Goal: Task Accomplishment & Management: Use online tool/utility

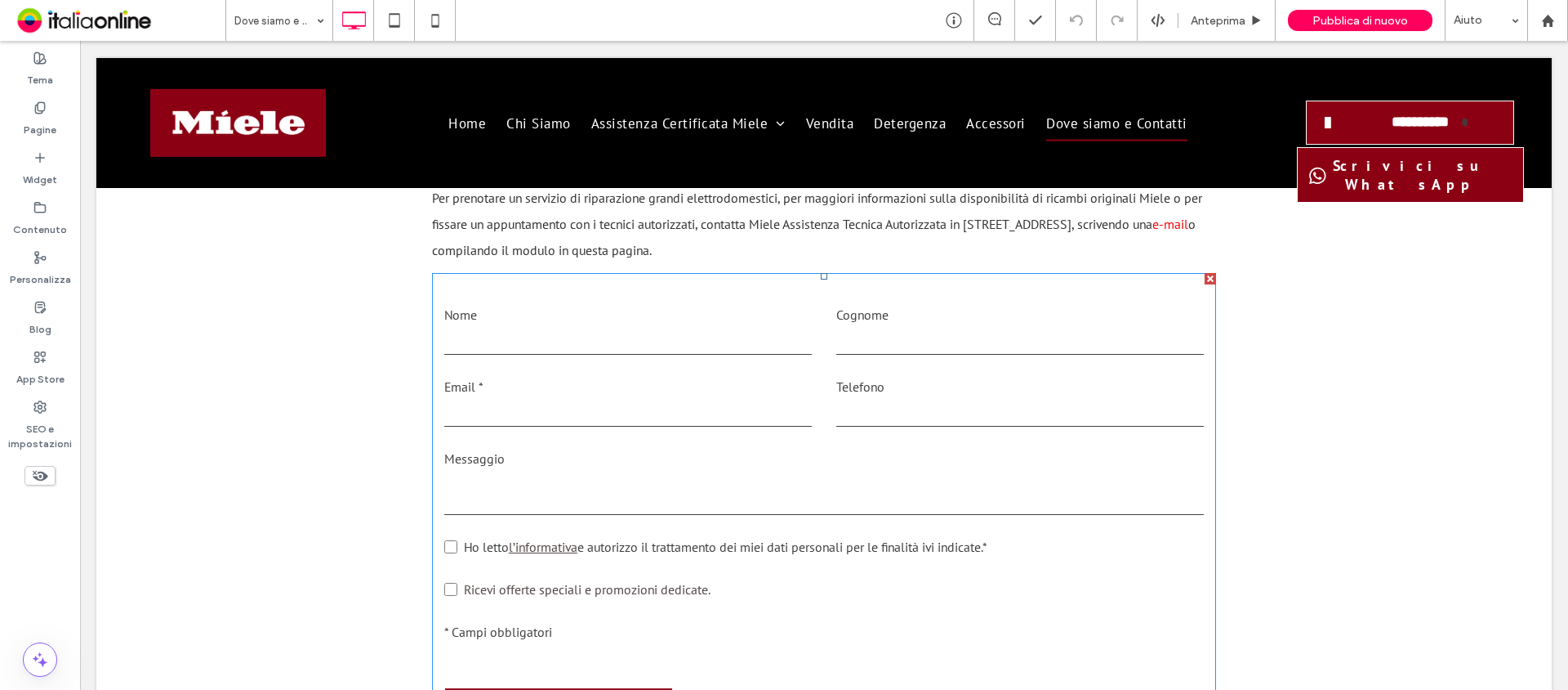
scroll to position [1533, 0]
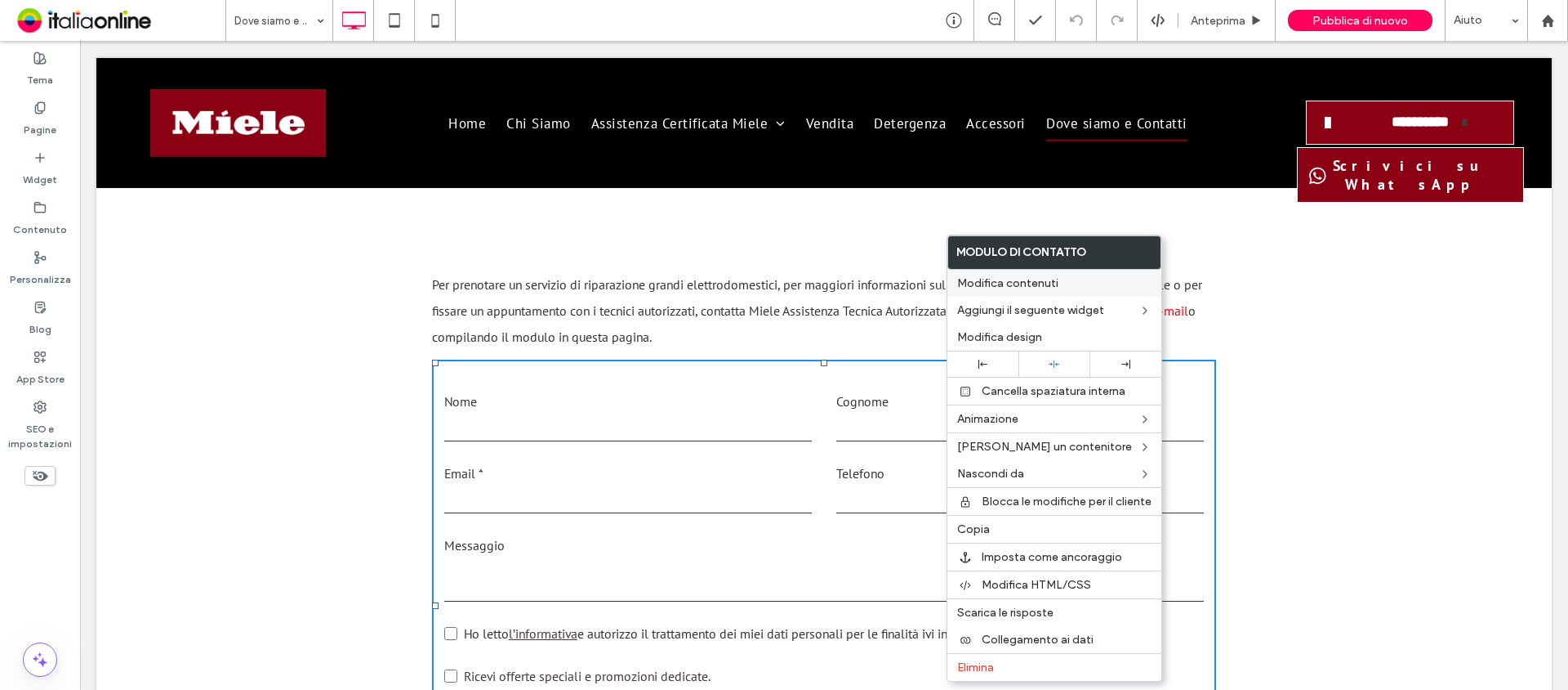
drag, startPoint x: 642, startPoint y: 337, endPoint x: 1023, endPoint y: 282, distance: 384.9
click at [1023, 282] on span "Modifica contenuti" at bounding box center [1007, 284] width 102 height 14
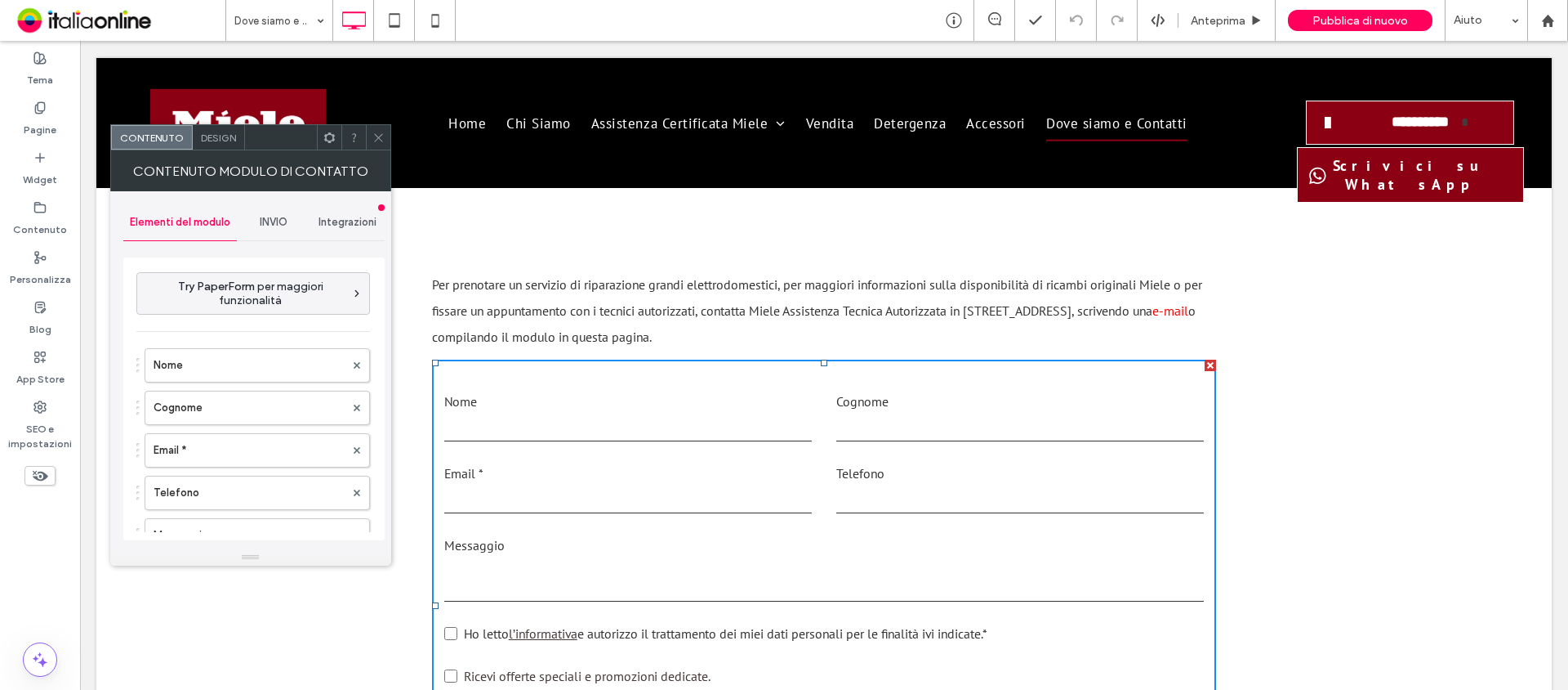
click at [275, 224] on span "INVIO" at bounding box center [273, 222] width 27 height 13
click at [283, 301] on label "Nuova notifica di invio" at bounding box center [254, 299] width 218 height 33
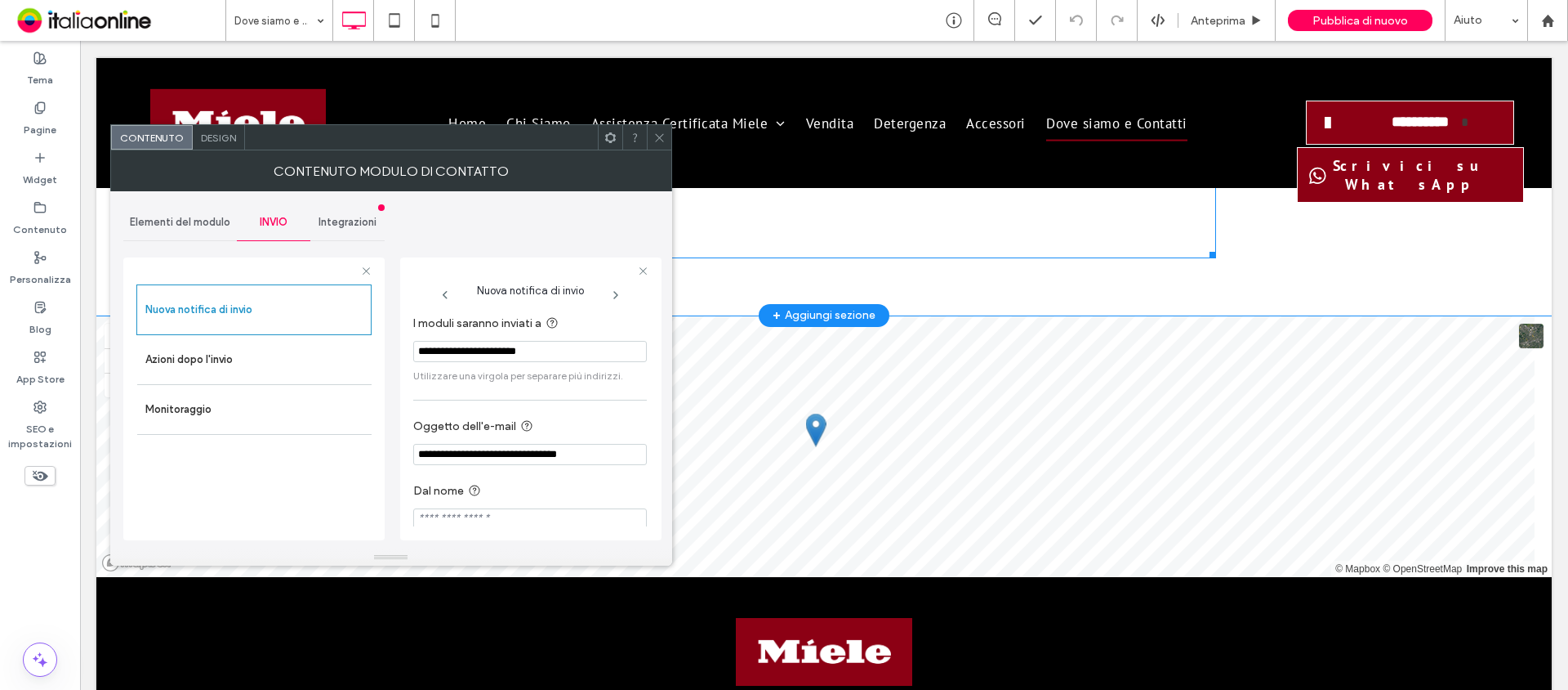
scroll to position [1819, 0]
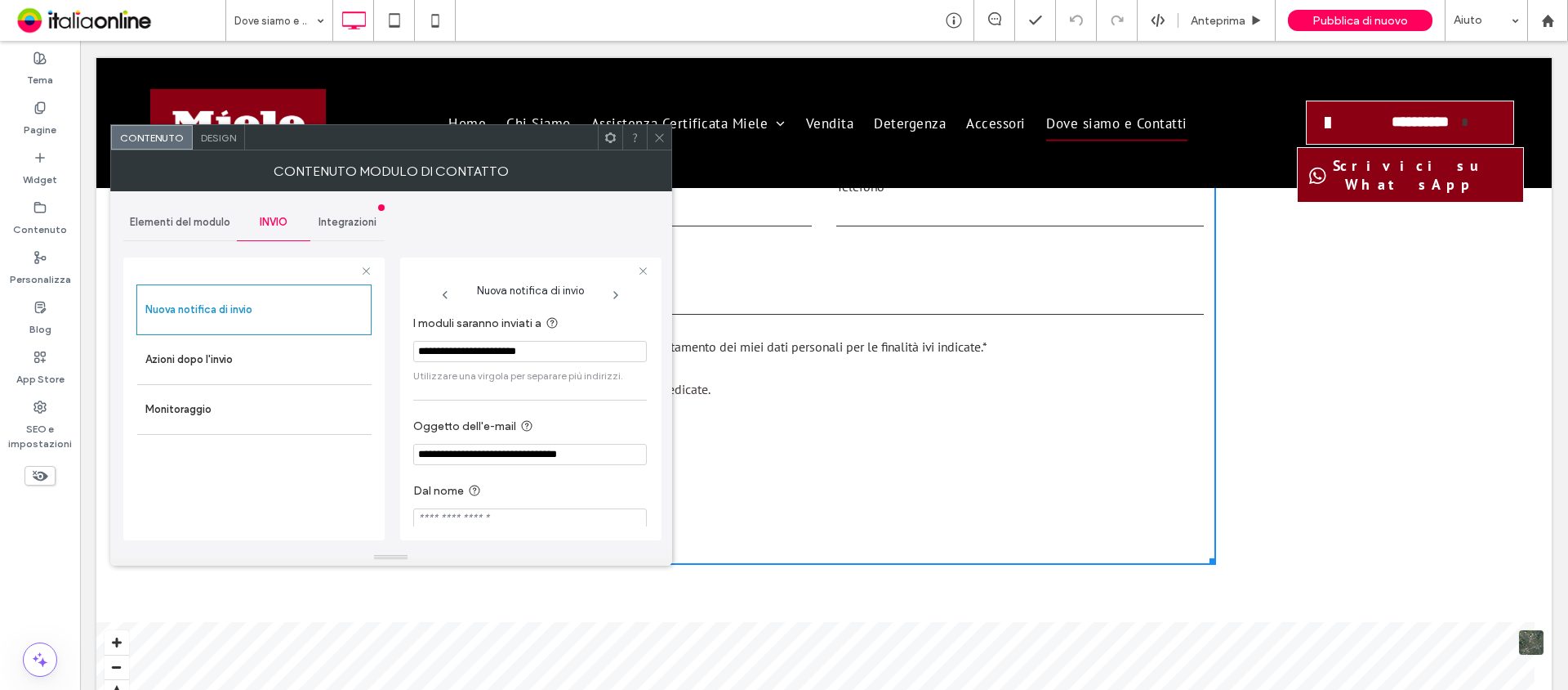
click at [662, 142] on icon at bounding box center [660, 138] width 12 height 12
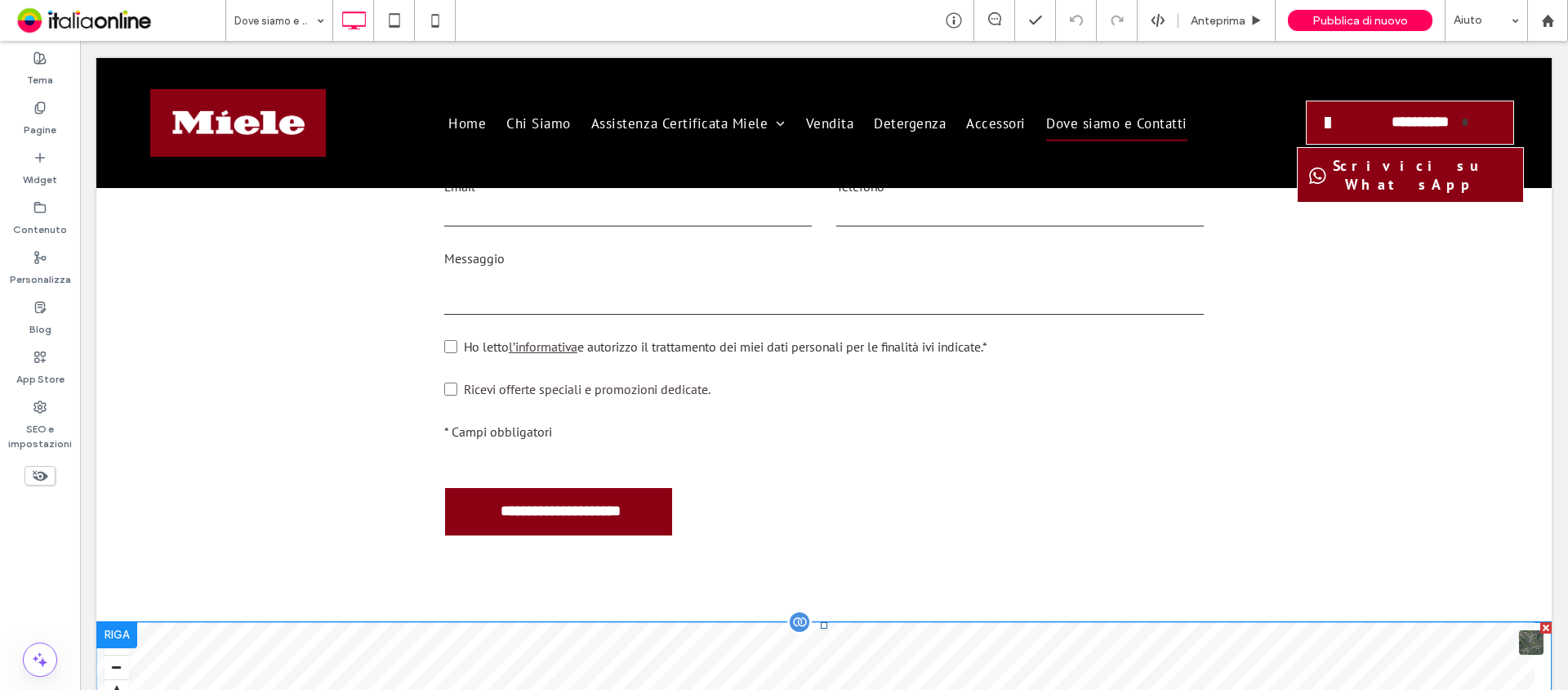
scroll to position [2331, 0]
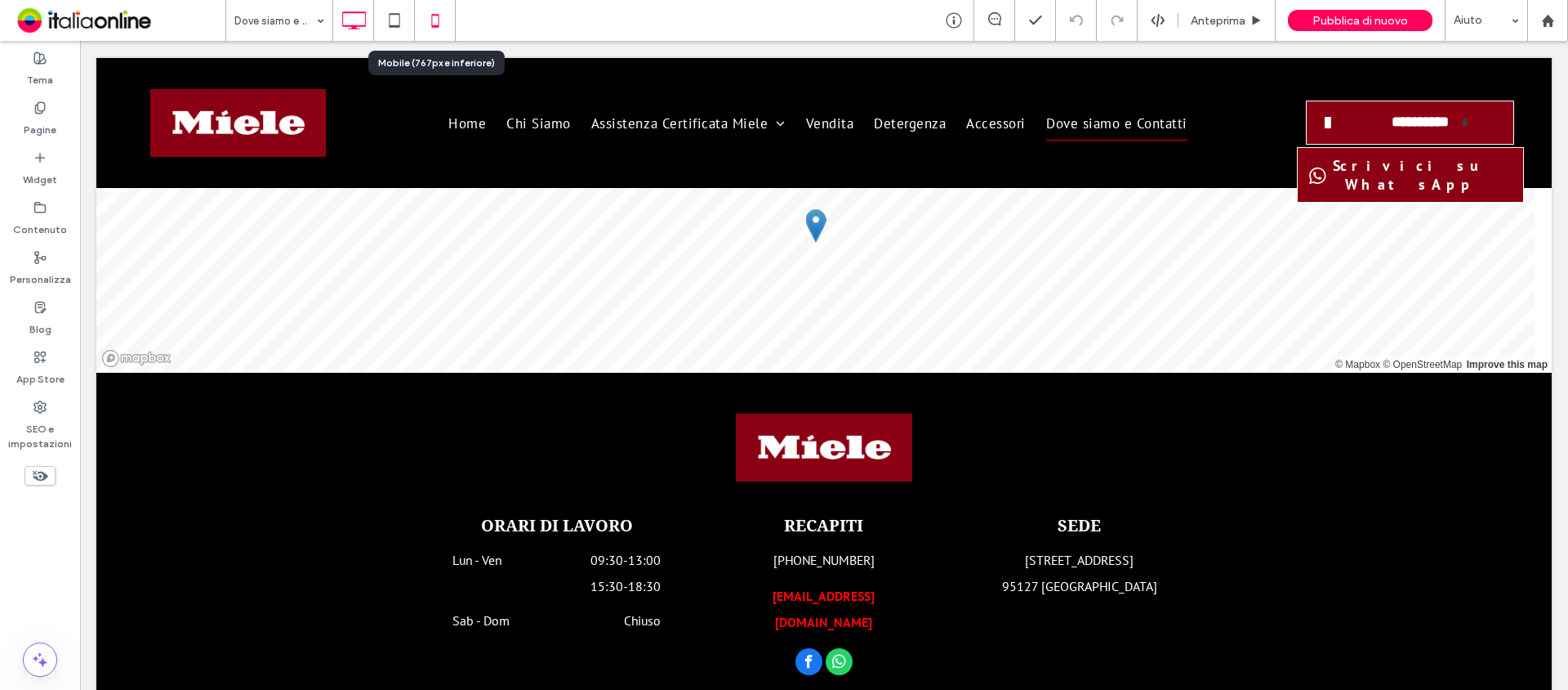
click at [430, 17] on icon at bounding box center [435, 20] width 33 height 33
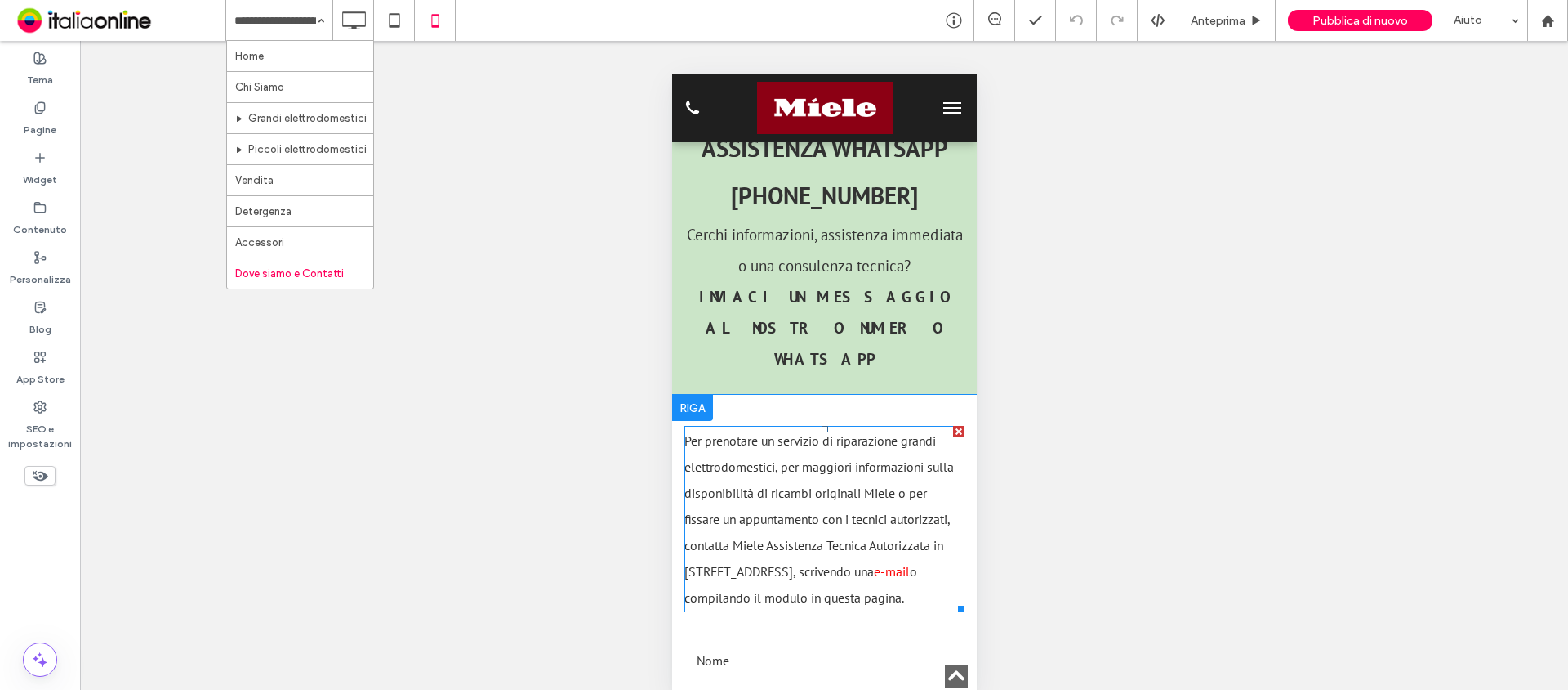
scroll to position [1384, 0]
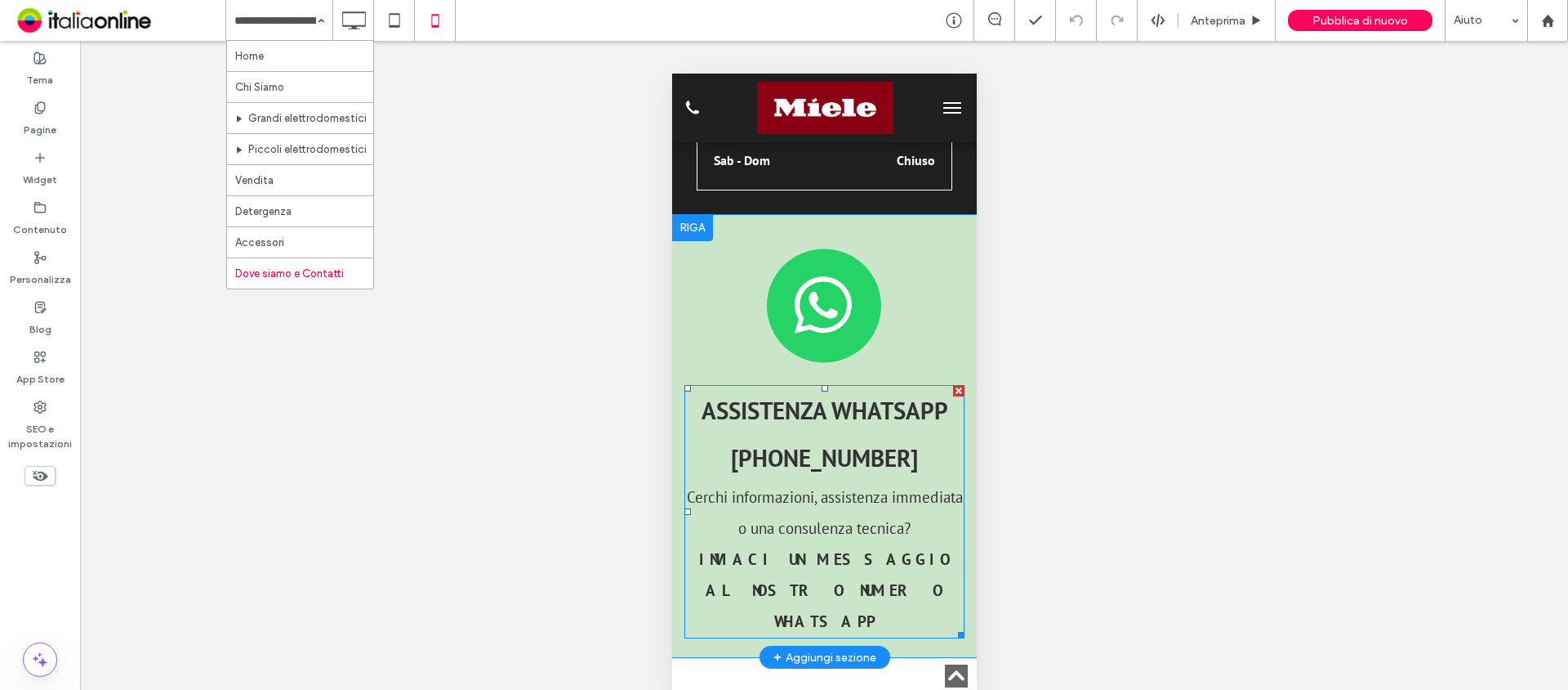
click at [814, 395] on span "ASSISTENZA WHATSAPP [PHONE_NUMBER]" at bounding box center [824, 434] width 246 height 79
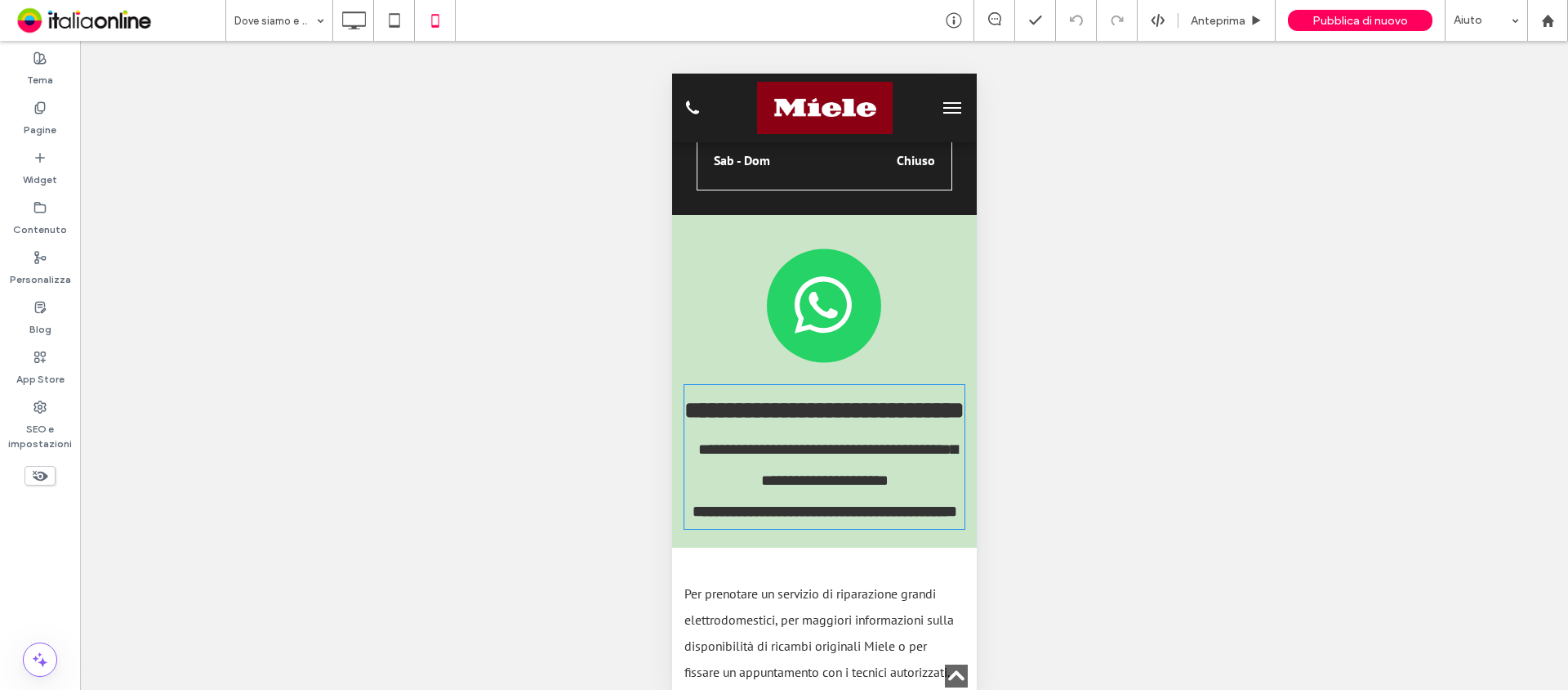
type input "*******"
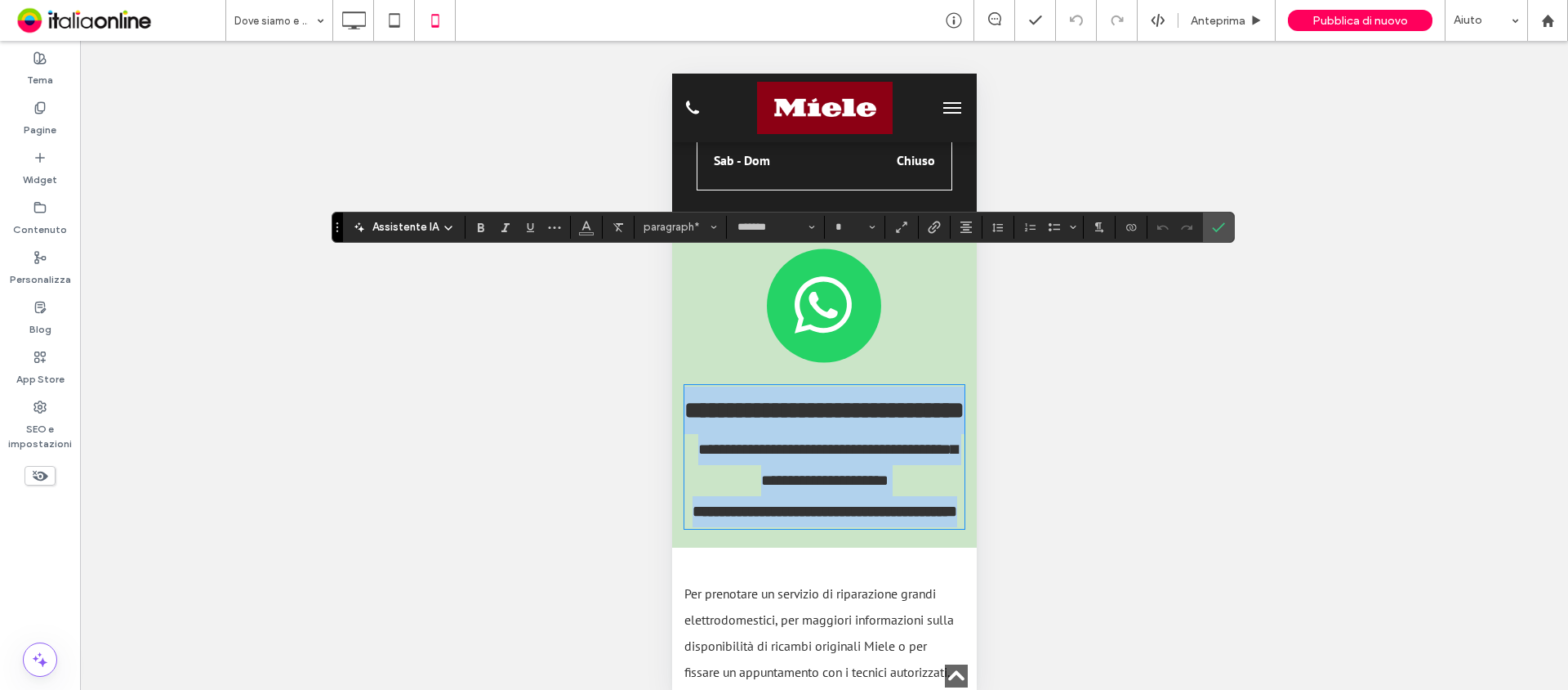
click at [814, 398] on strong "**********" at bounding box center [823, 410] width 280 height 24
type input "**"
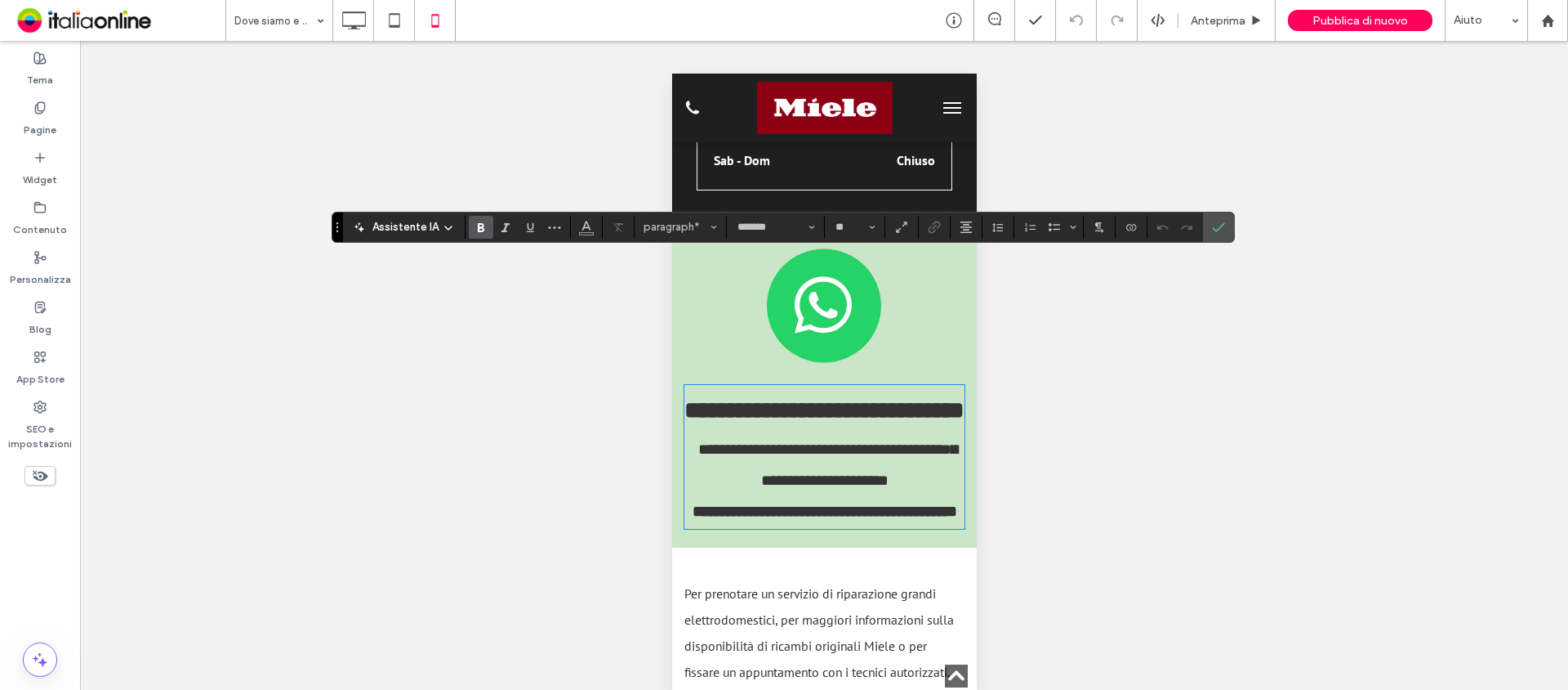
click at [792, 398] on strong "**********" at bounding box center [823, 410] width 280 height 24
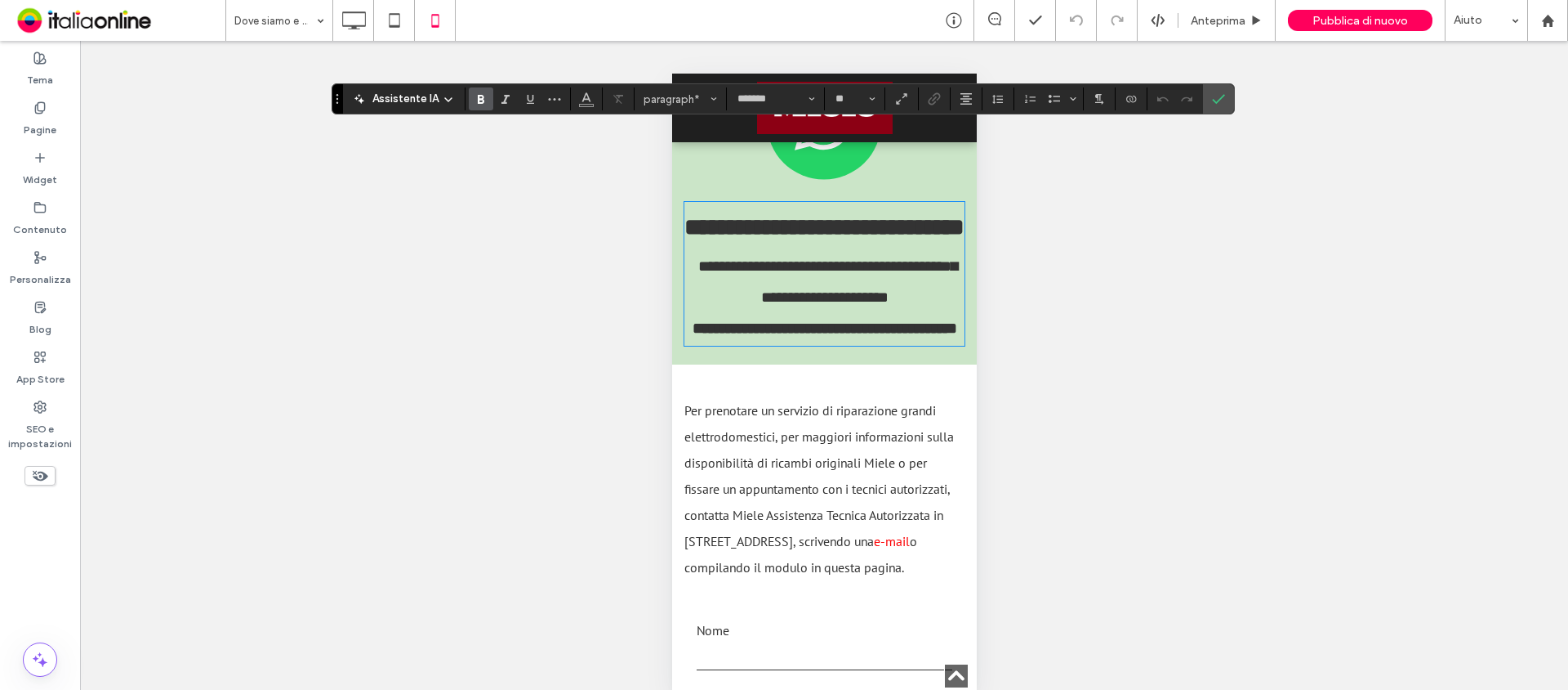
scroll to position [1691, 0]
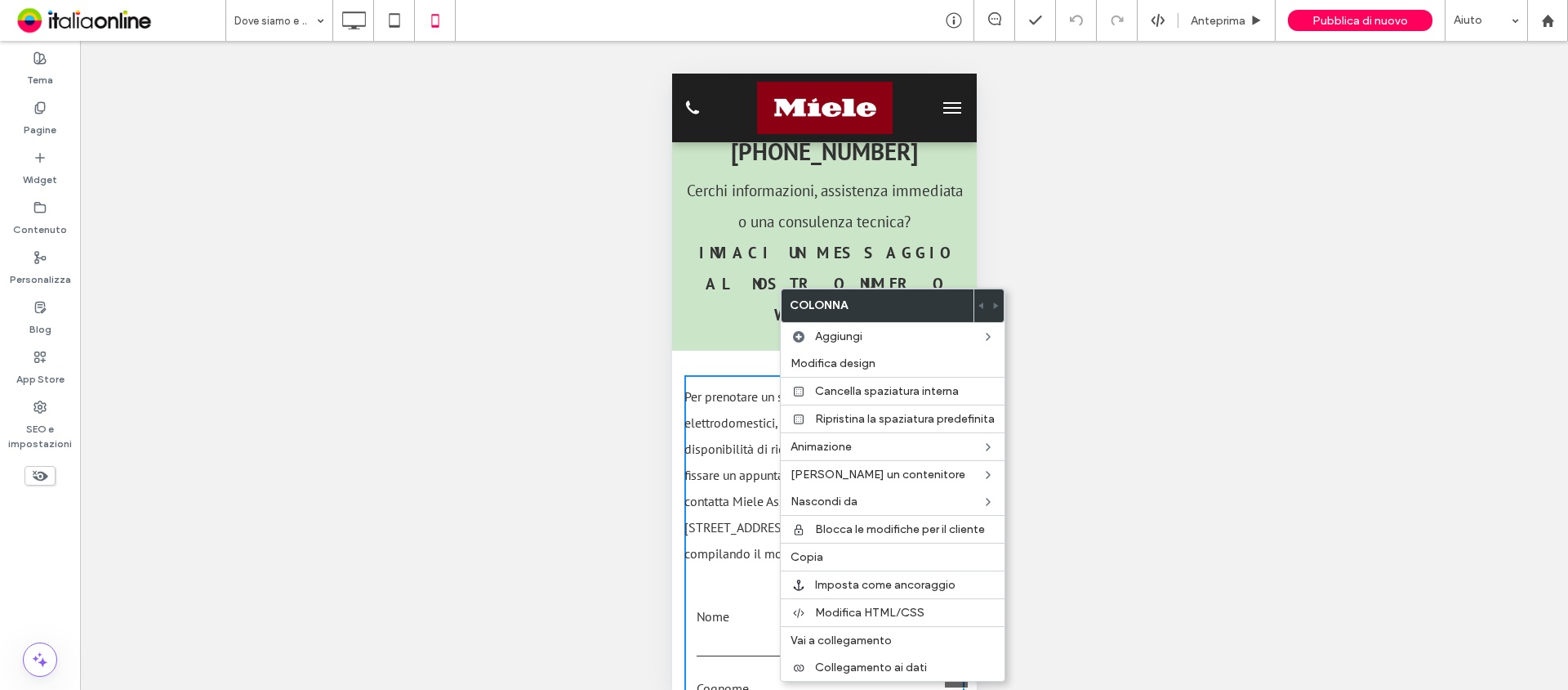
click at [329, 466] on div "Mostrare? Sì Mostrare? Sì Mostrare? Sì Mostrare? Sì Mostrare? Sì Mostrare? Sì" at bounding box center [825, 378] width 1489 height 676
click at [1302, 332] on div "Mostrare? Sì Mostrare? Sì Mostrare? Sì Mostrare? Sì Mostrare? Sì Mostrare? Sì" at bounding box center [825, 378] width 1489 height 676
drag, startPoint x: 525, startPoint y: 279, endPoint x: 609, endPoint y: 255, distance: 87.4
click at [525, 279] on div "Mostrare? Sì Mostrare? Sì Mostrare? Sì Mostrare? Sì Mostrare? Sì Mostrare? Sì" at bounding box center [825, 378] width 1489 height 676
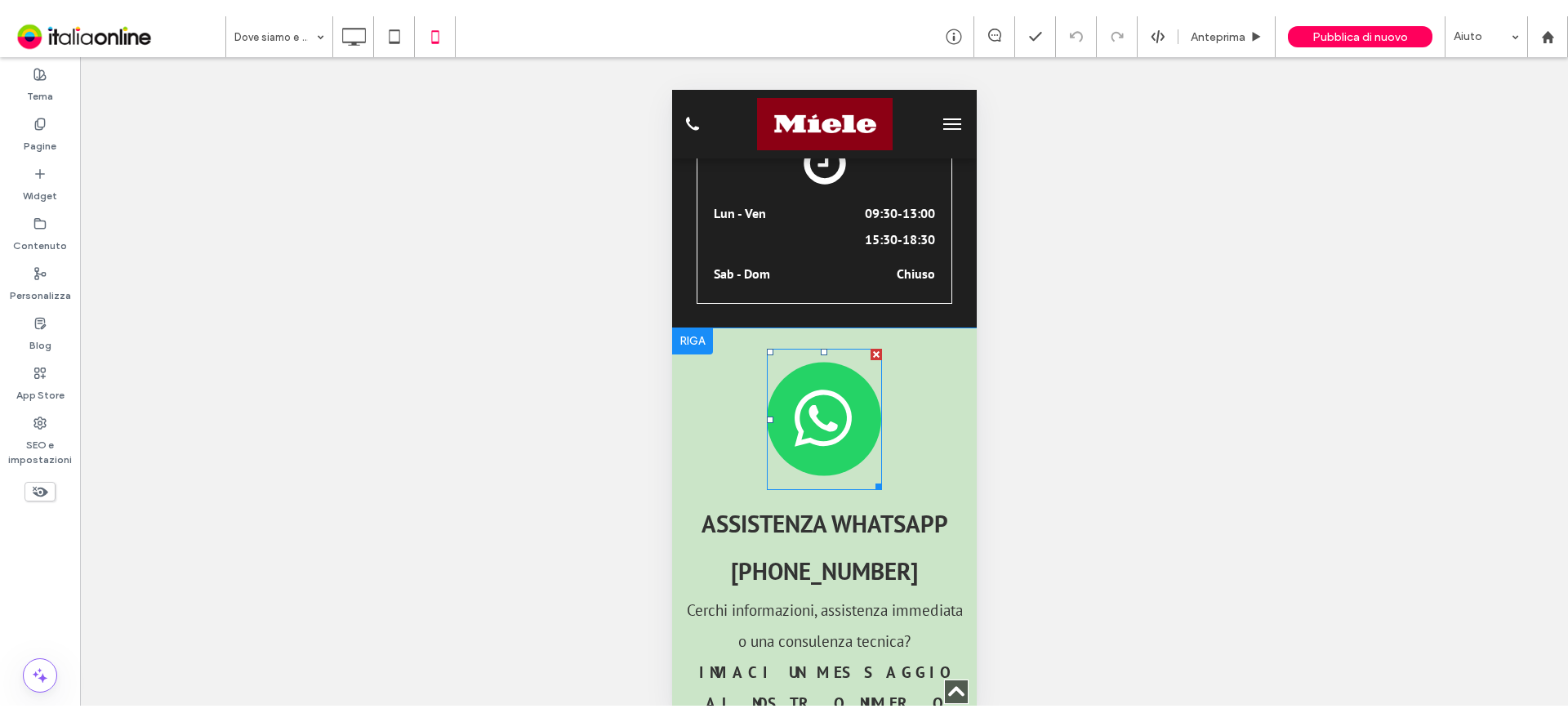
scroll to position [1282, 0]
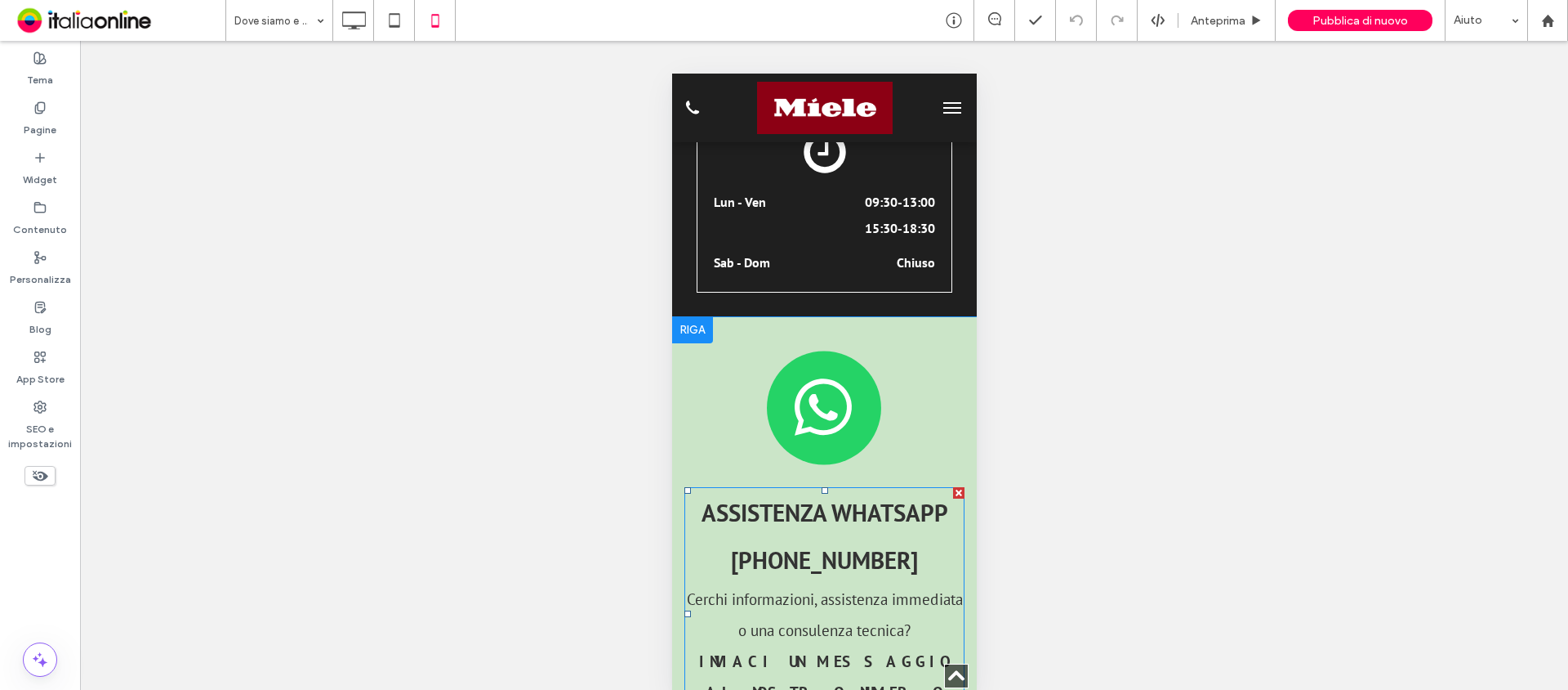
click at [793, 497] on strong "ASSISTENZA WHATSAPP [PHONE_NUMBER]" at bounding box center [824, 535] width 246 height 79
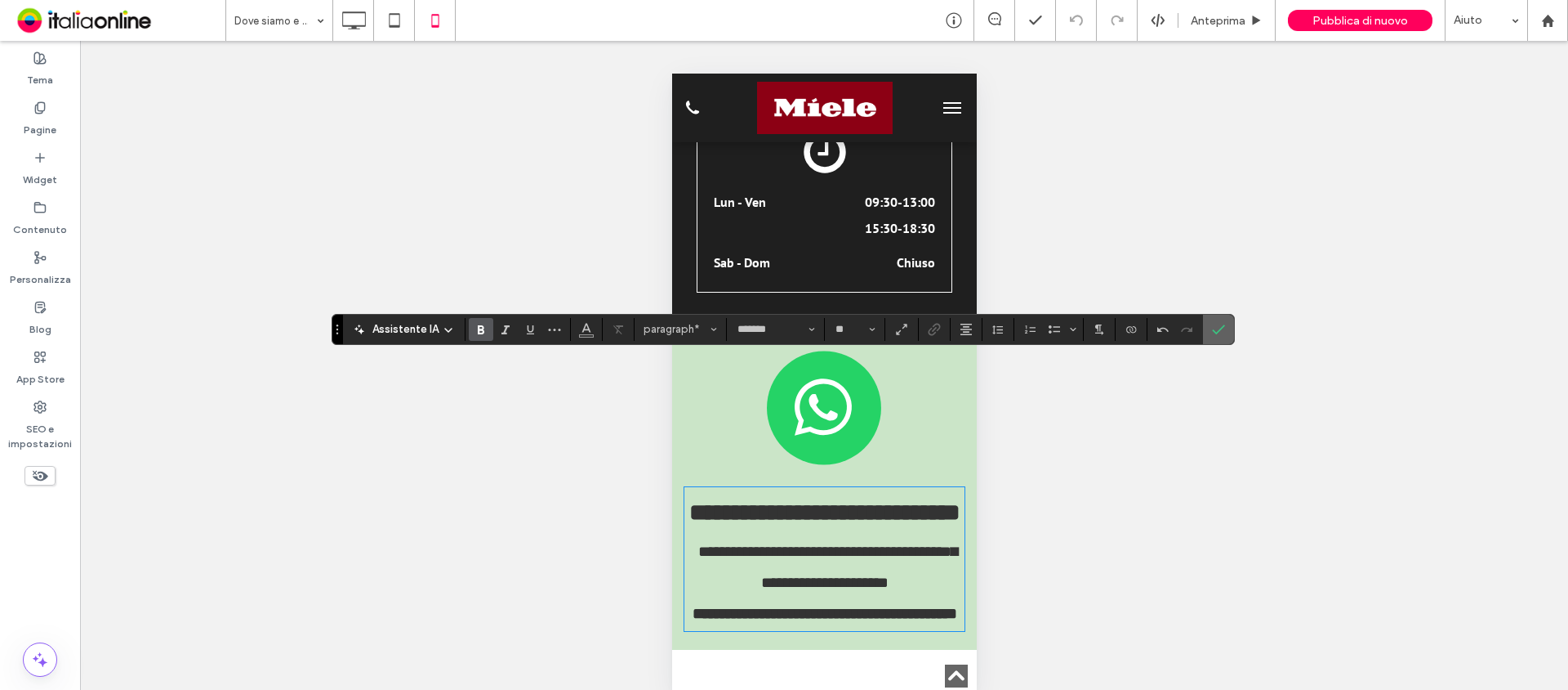
click at [1214, 322] on icon "Conferma" at bounding box center [1218, 329] width 13 height 13
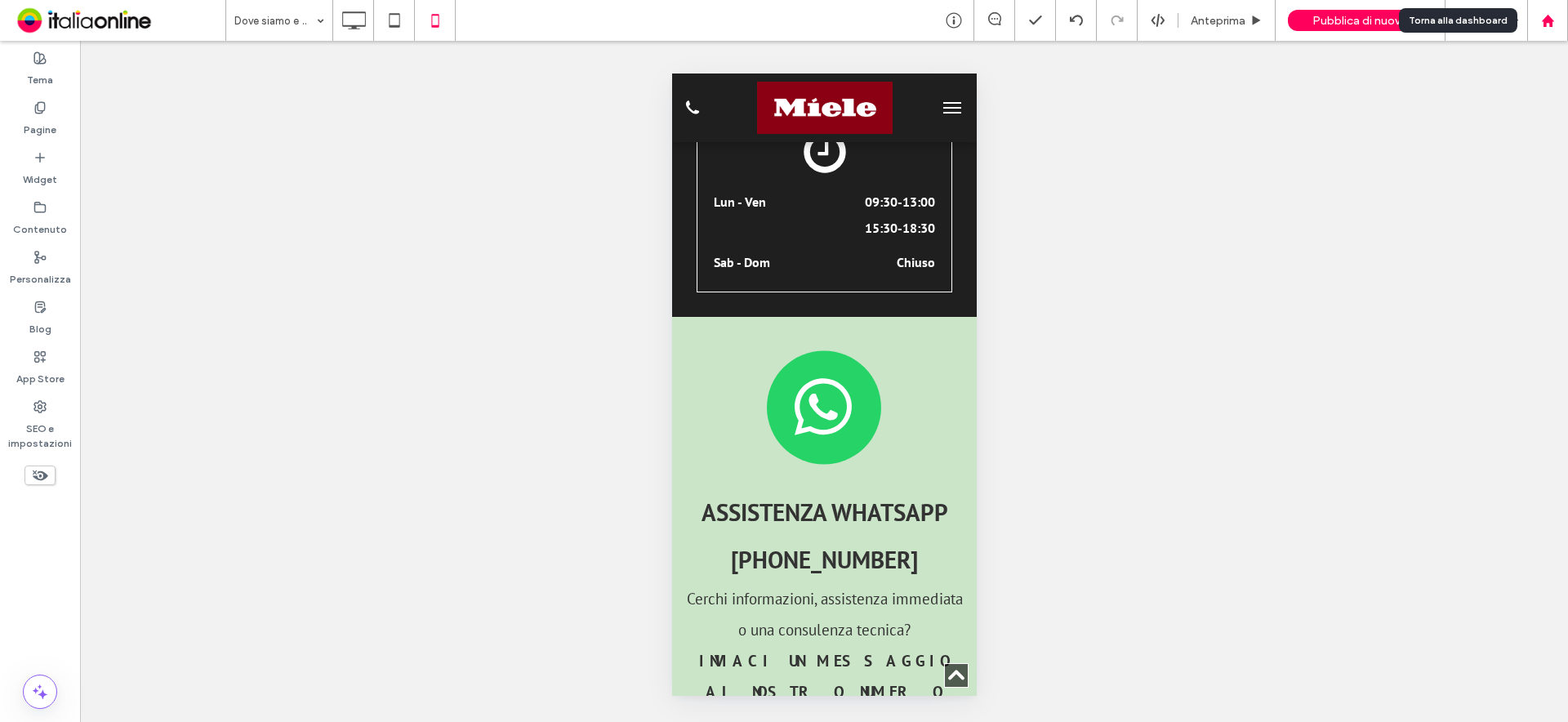
click at [1546, 20] on use at bounding box center [1548, 20] width 12 height 12
